Goal: Complete application form

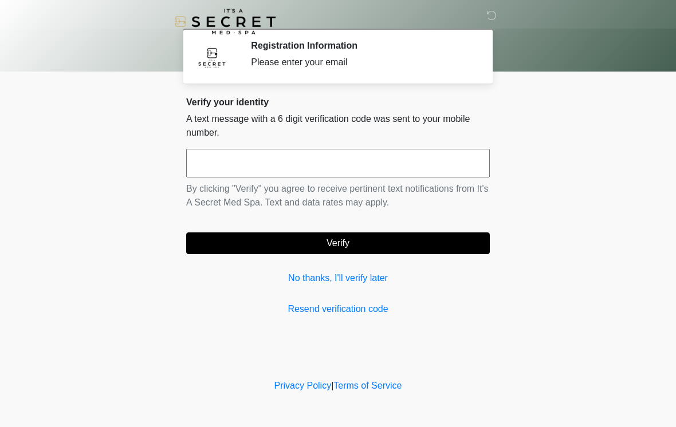
click at [423, 163] on input "text" at bounding box center [337, 163] width 303 height 29
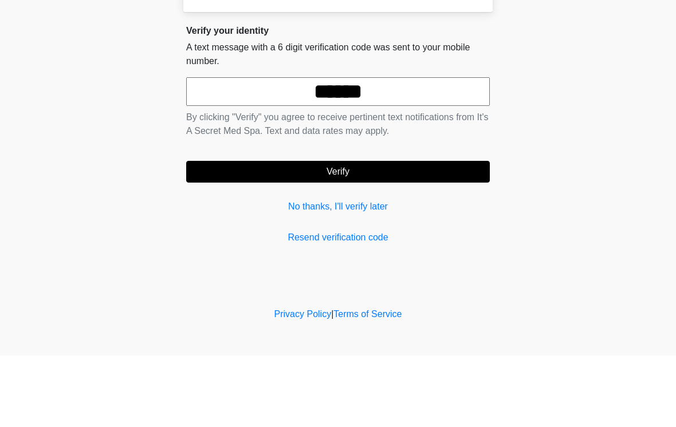
type input "******"
click at [423, 232] on button "Verify" at bounding box center [337, 243] width 303 height 22
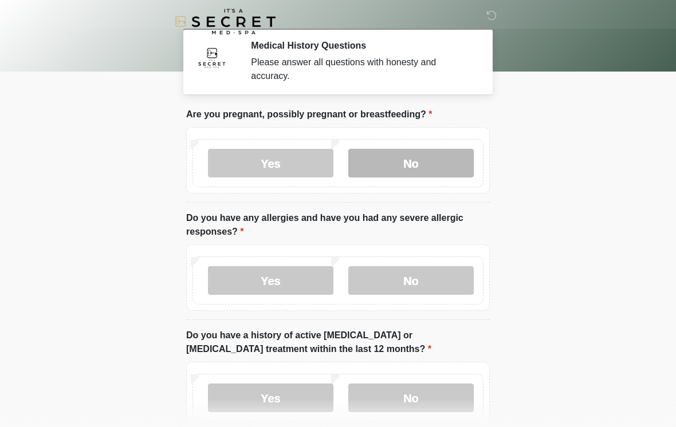
click at [445, 157] on label "No" at bounding box center [410, 163] width 125 height 29
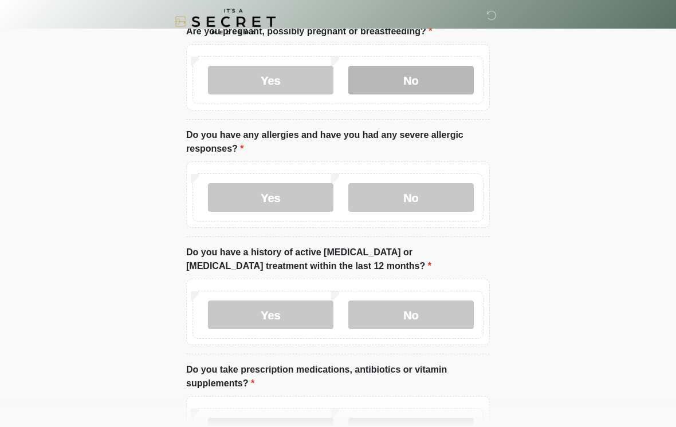
scroll to position [86, 0]
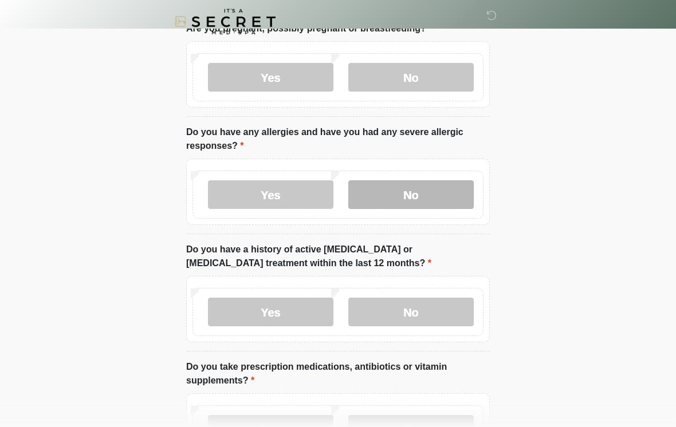
click at [423, 197] on label "No" at bounding box center [410, 194] width 125 height 29
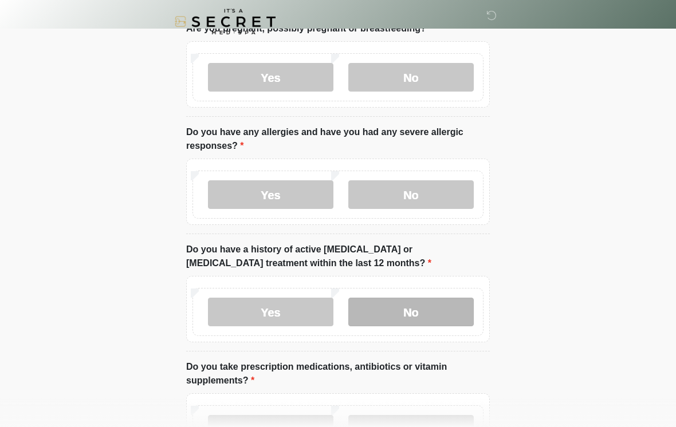
click at [420, 314] on label "No" at bounding box center [410, 312] width 125 height 29
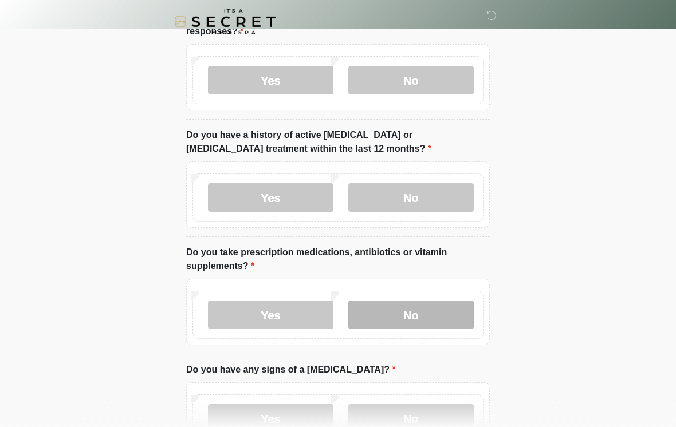
click at [428, 316] on label "No" at bounding box center [410, 315] width 125 height 29
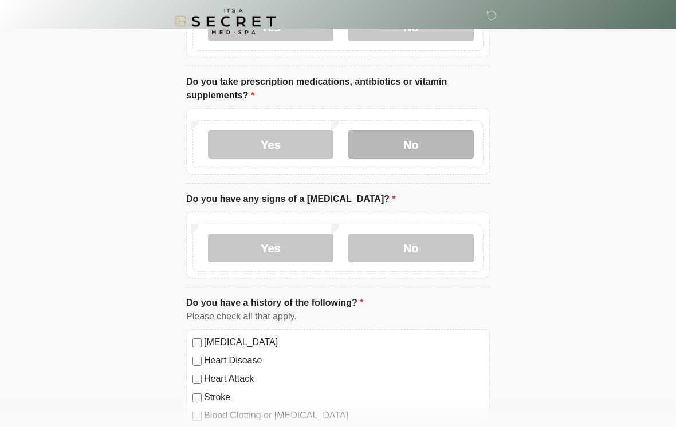
scroll to position [371, 0]
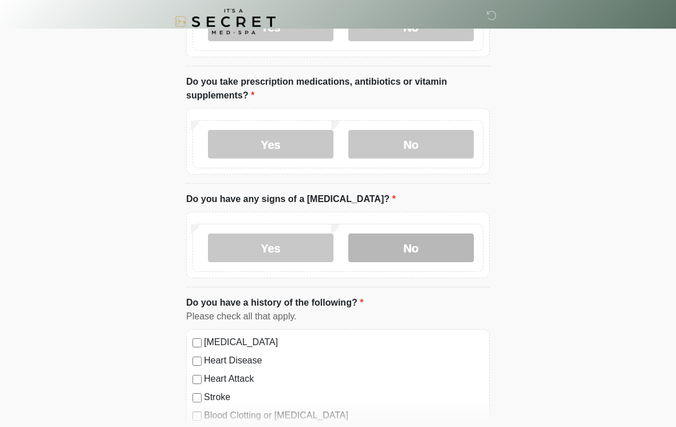
click at [443, 247] on label "No" at bounding box center [410, 248] width 125 height 29
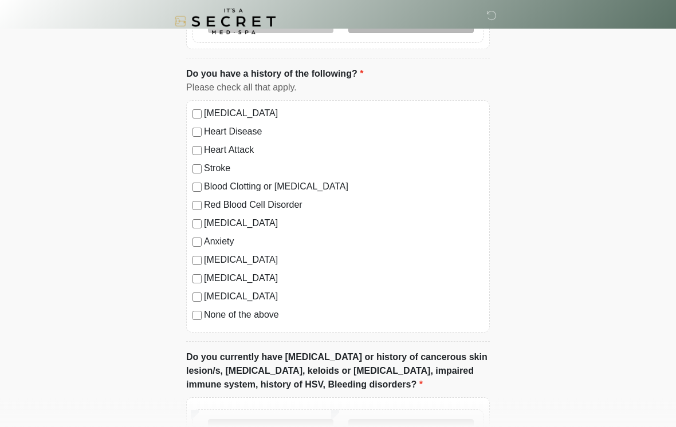
scroll to position [601, 0]
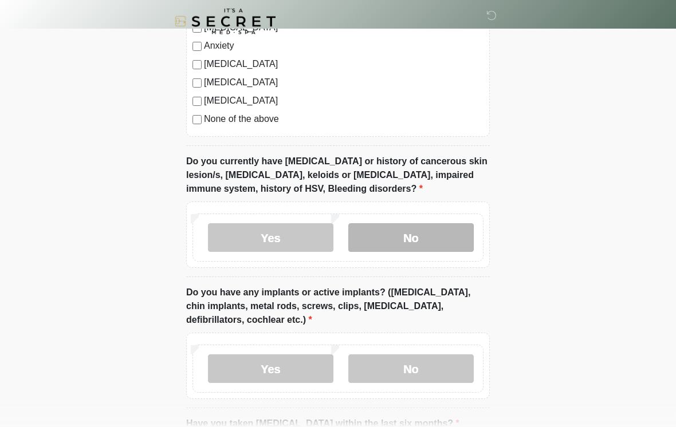
click at [434, 238] on label "No" at bounding box center [410, 238] width 125 height 29
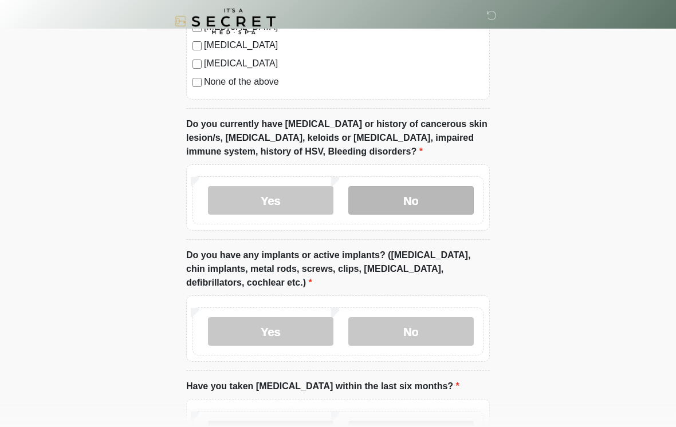
scroll to position [853, 0]
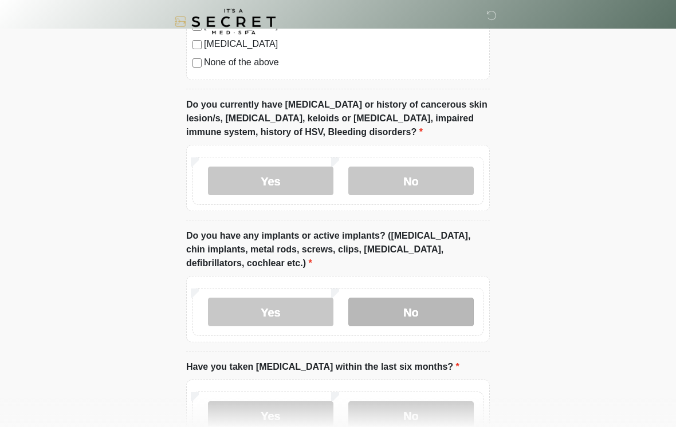
click at [432, 324] on label "No" at bounding box center [410, 312] width 125 height 29
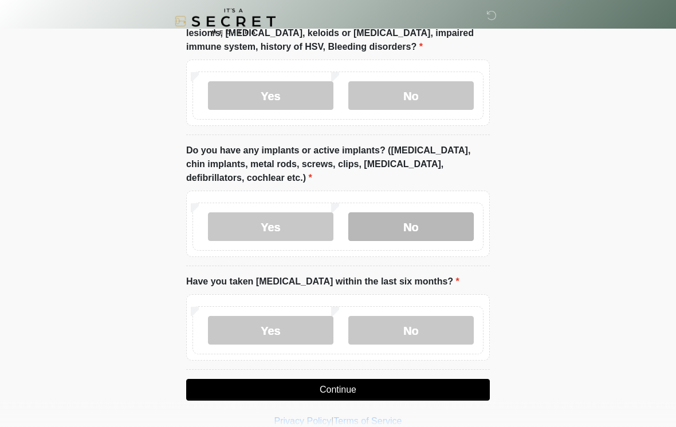
scroll to position [953, 0]
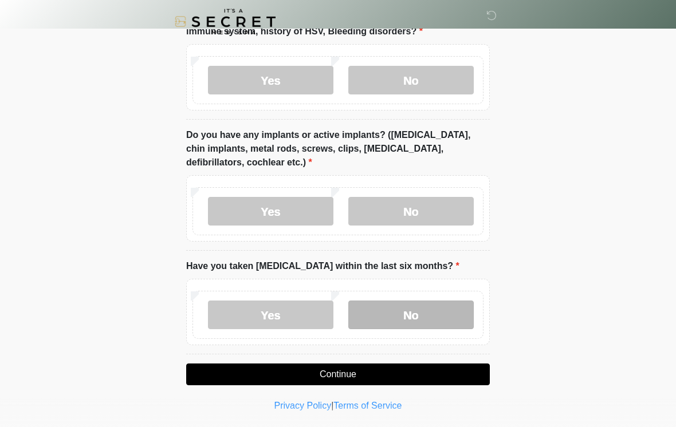
click at [443, 314] on label "No" at bounding box center [410, 315] width 125 height 29
click at [364, 366] on button "Continue" at bounding box center [337, 375] width 303 height 22
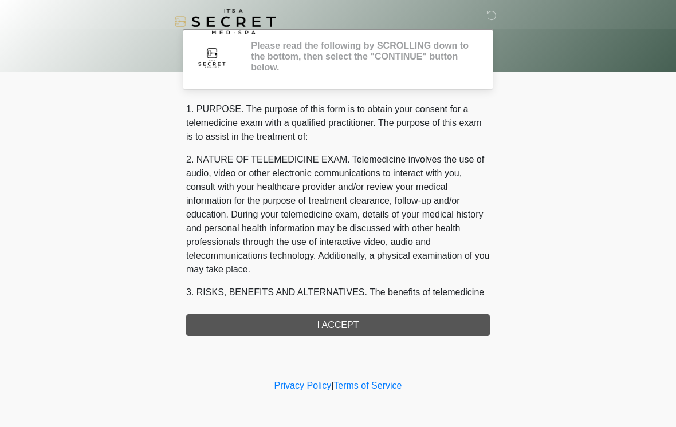
scroll to position [0, 0]
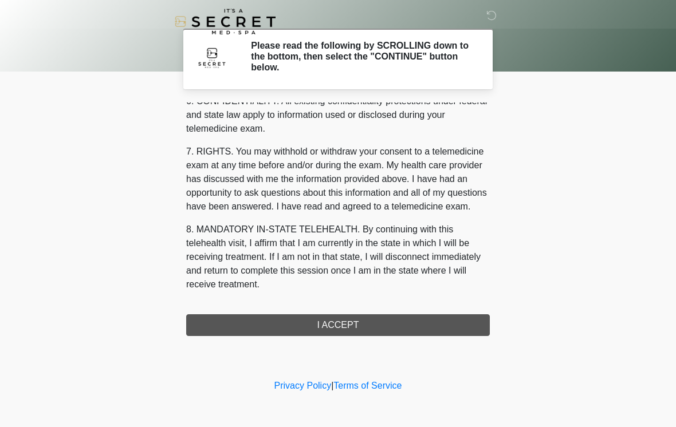
click at [332, 328] on button "I ACCEPT" at bounding box center [337, 325] width 303 height 22
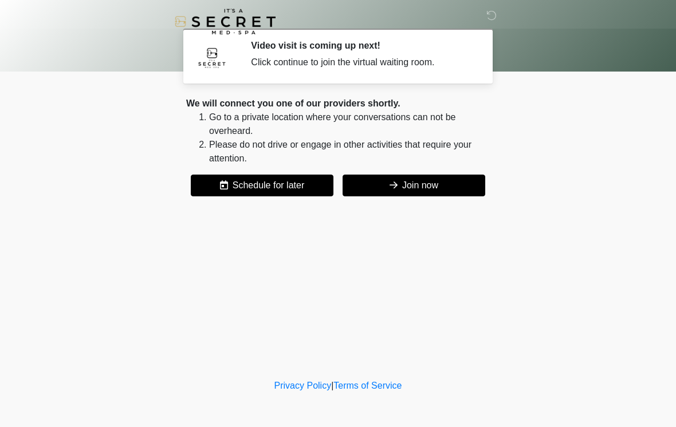
click at [425, 192] on button "Join now" at bounding box center [413, 186] width 143 height 22
